Goal: Use online tool/utility: Use online tool/utility

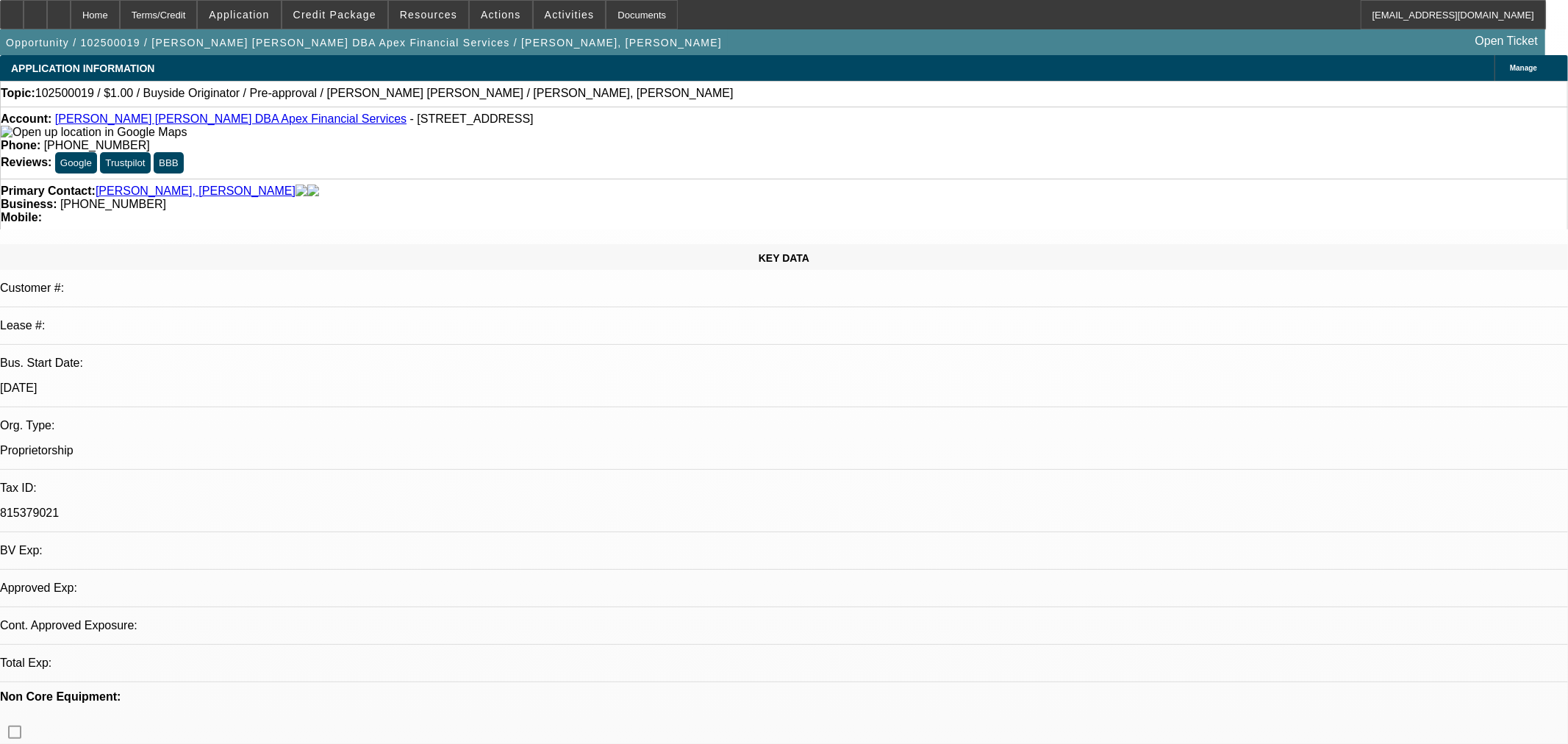
select select "0"
select select "2"
select select "0"
select select "6"
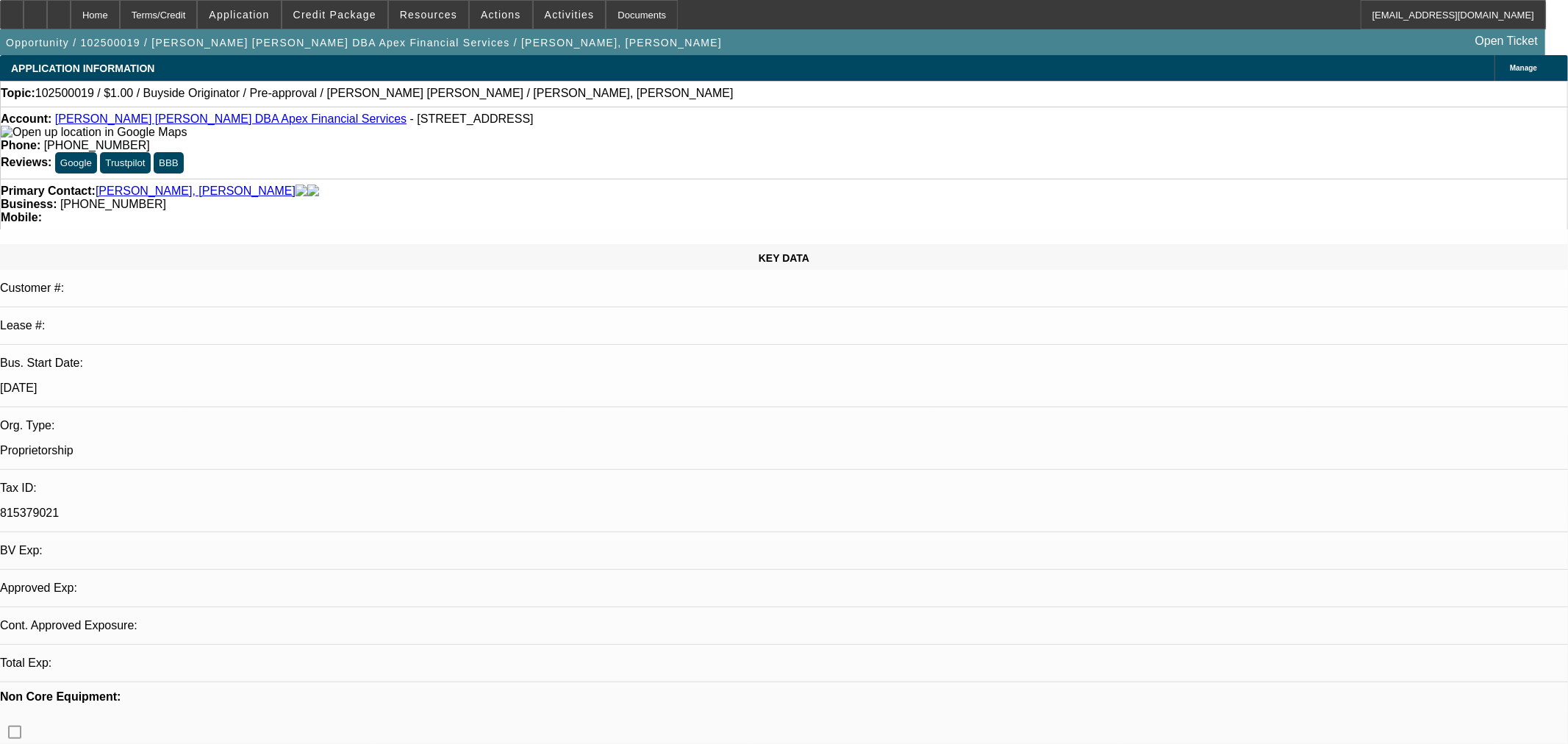
select select "0"
select select "2"
select select "0"
select select "6"
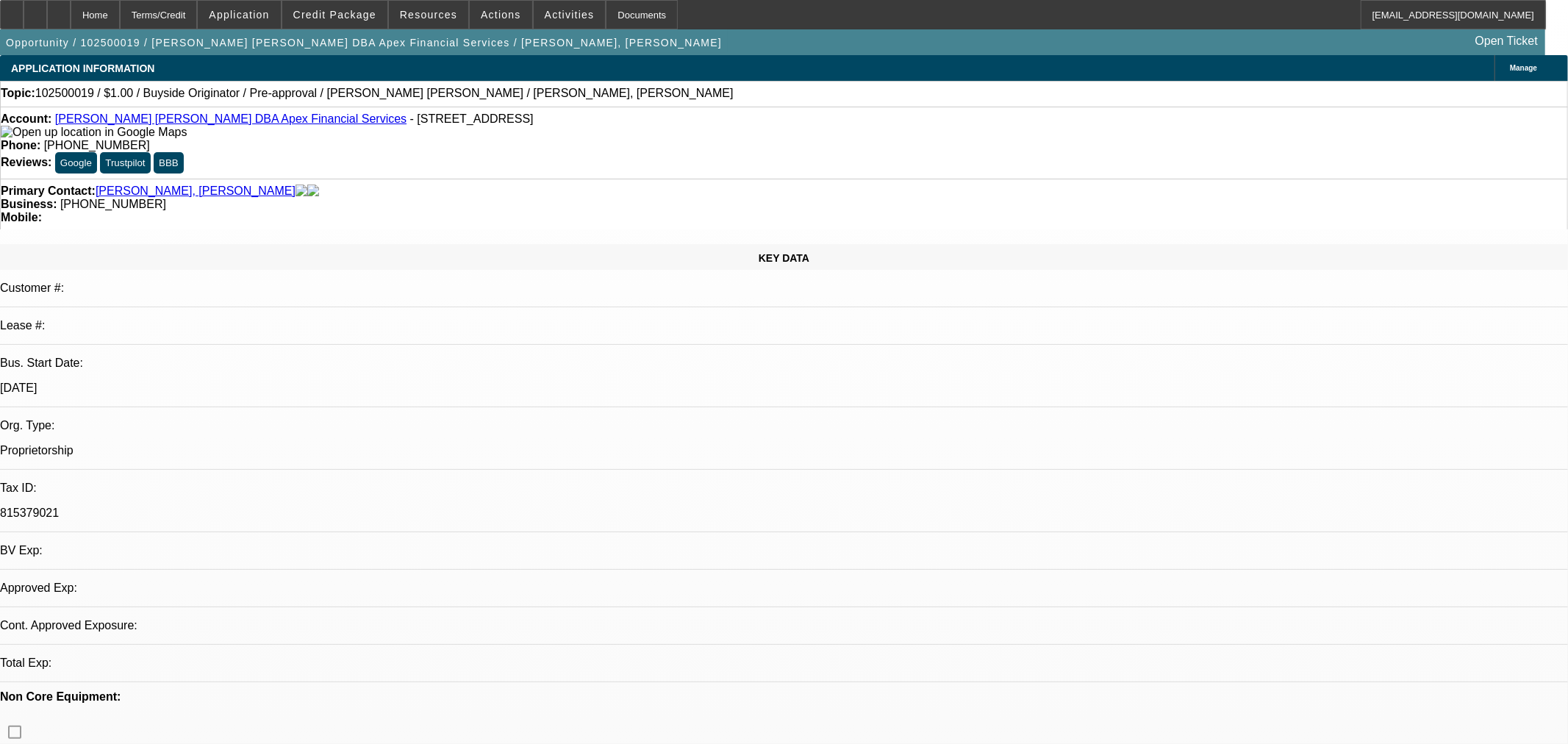
select select "0"
select select "2"
select select "0"
select select "6"
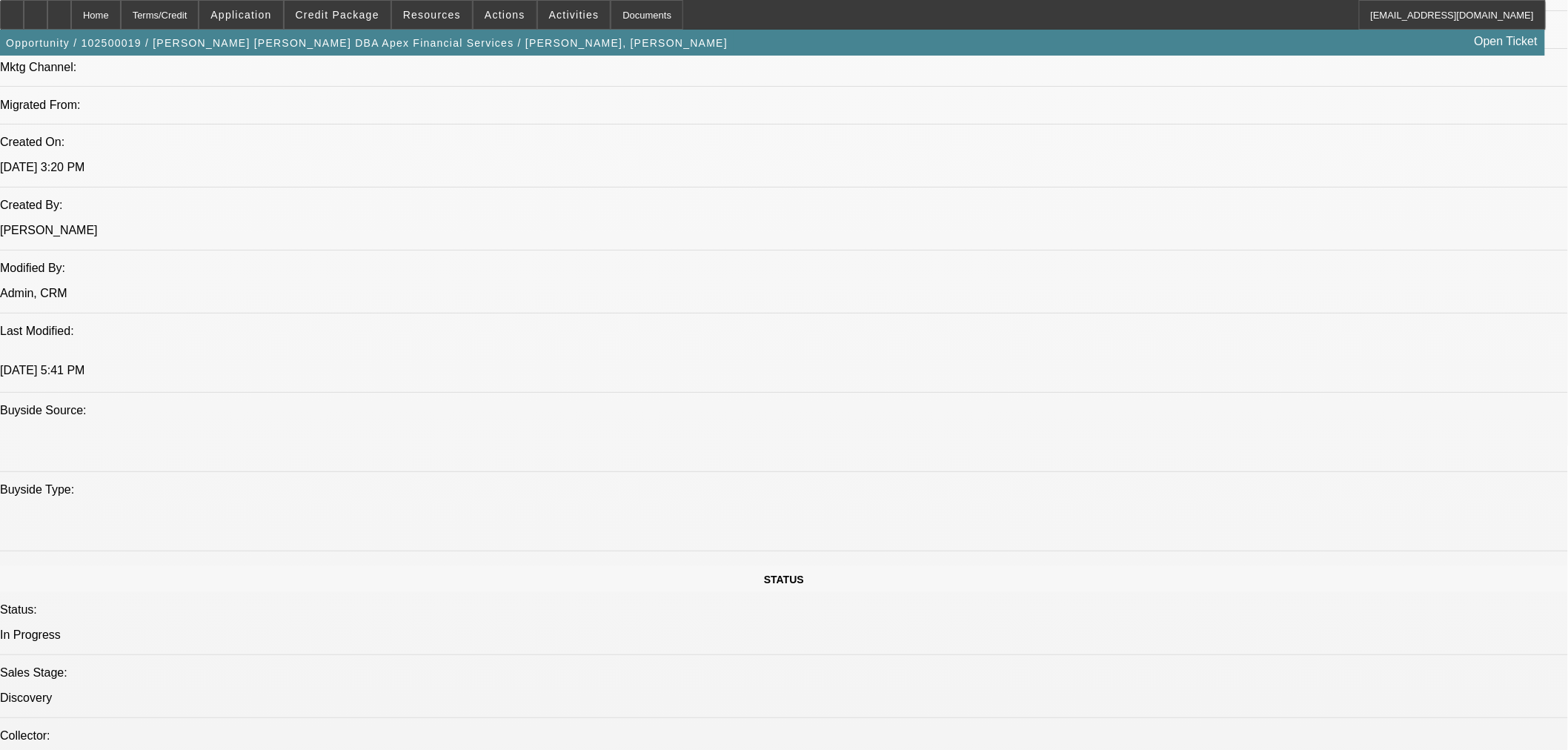
scroll to position [1234, 0]
